Goal: Task Accomplishment & Management: Use online tool/utility

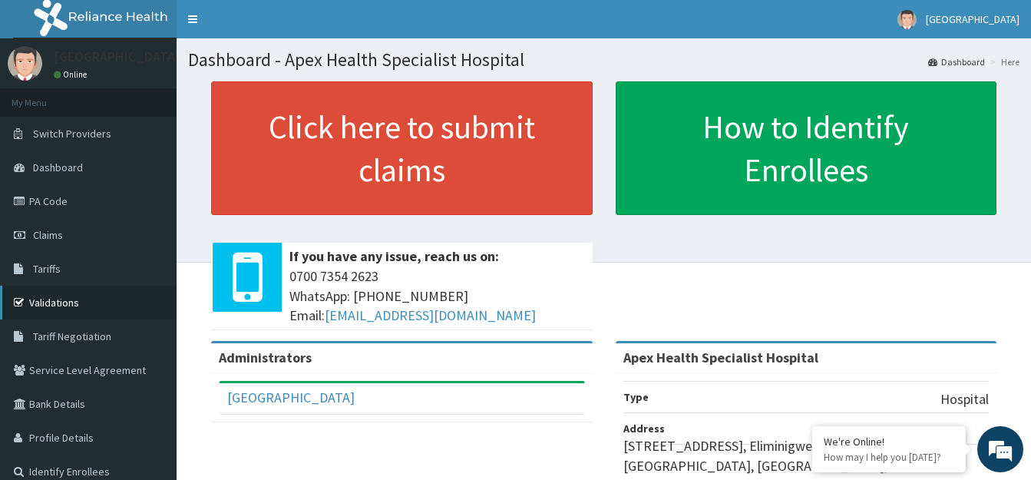
click at [81, 306] on link "Validations" at bounding box center [88, 303] width 177 height 34
click at [81, 304] on link "Validations" at bounding box center [88, 303] width 177 height 34
click at [46, 298] on link "Validations" at bounding box center [88, 303] width 177 height 34
